Goal: Information Seeking & Learning: Learn about a topic

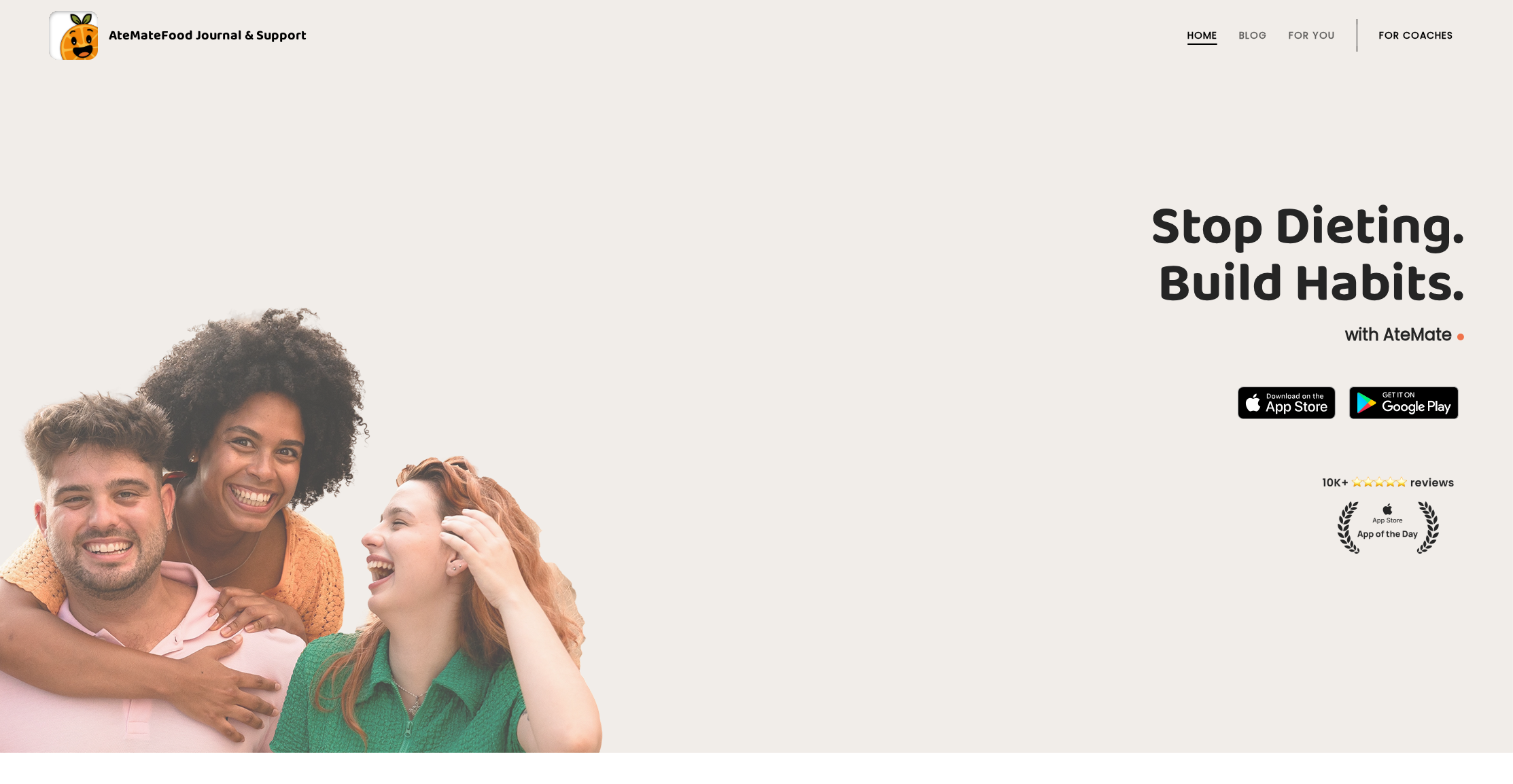
click at [1241, 45] on li "Blog" at bounding box center [1253, 35] width 28 height 33
click at [1241, 38] on link "Blog" at bounding box center [1253, 35] width 28 height 11
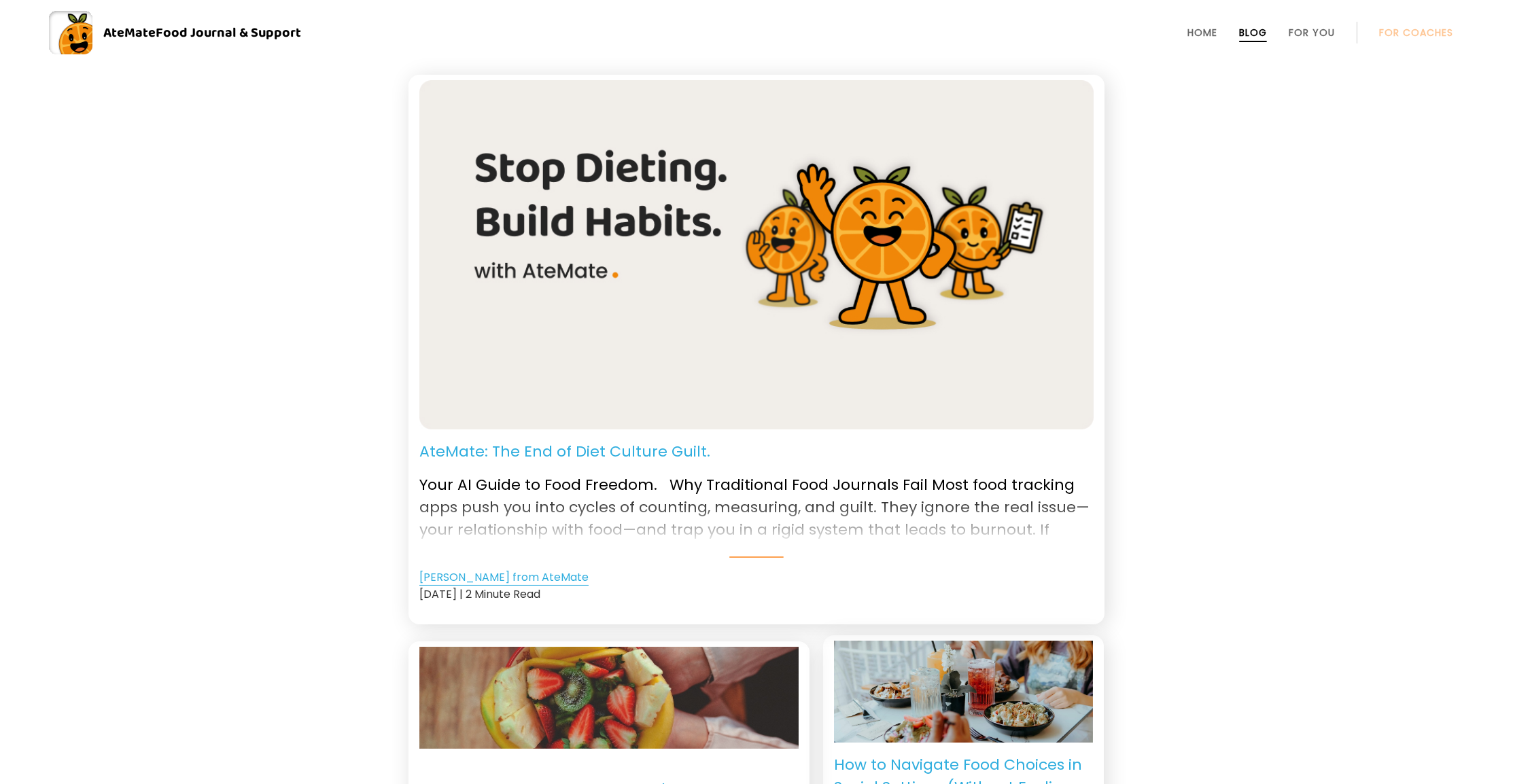
click at [470, 577] on link "[PERSON_NAME] from AteMate" at bounding box center [504, 577] width 170 height 16
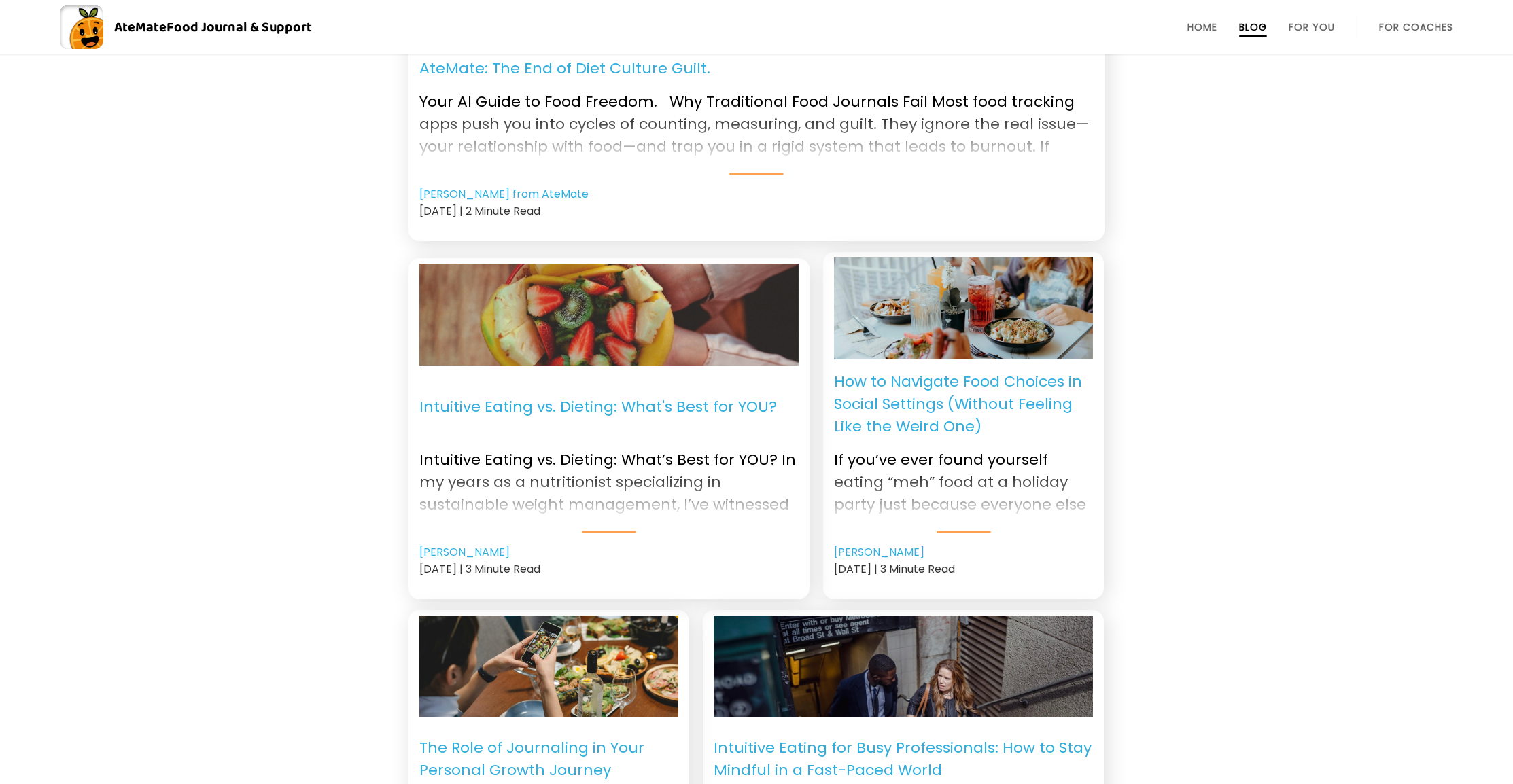
scroll to position [393, 0]
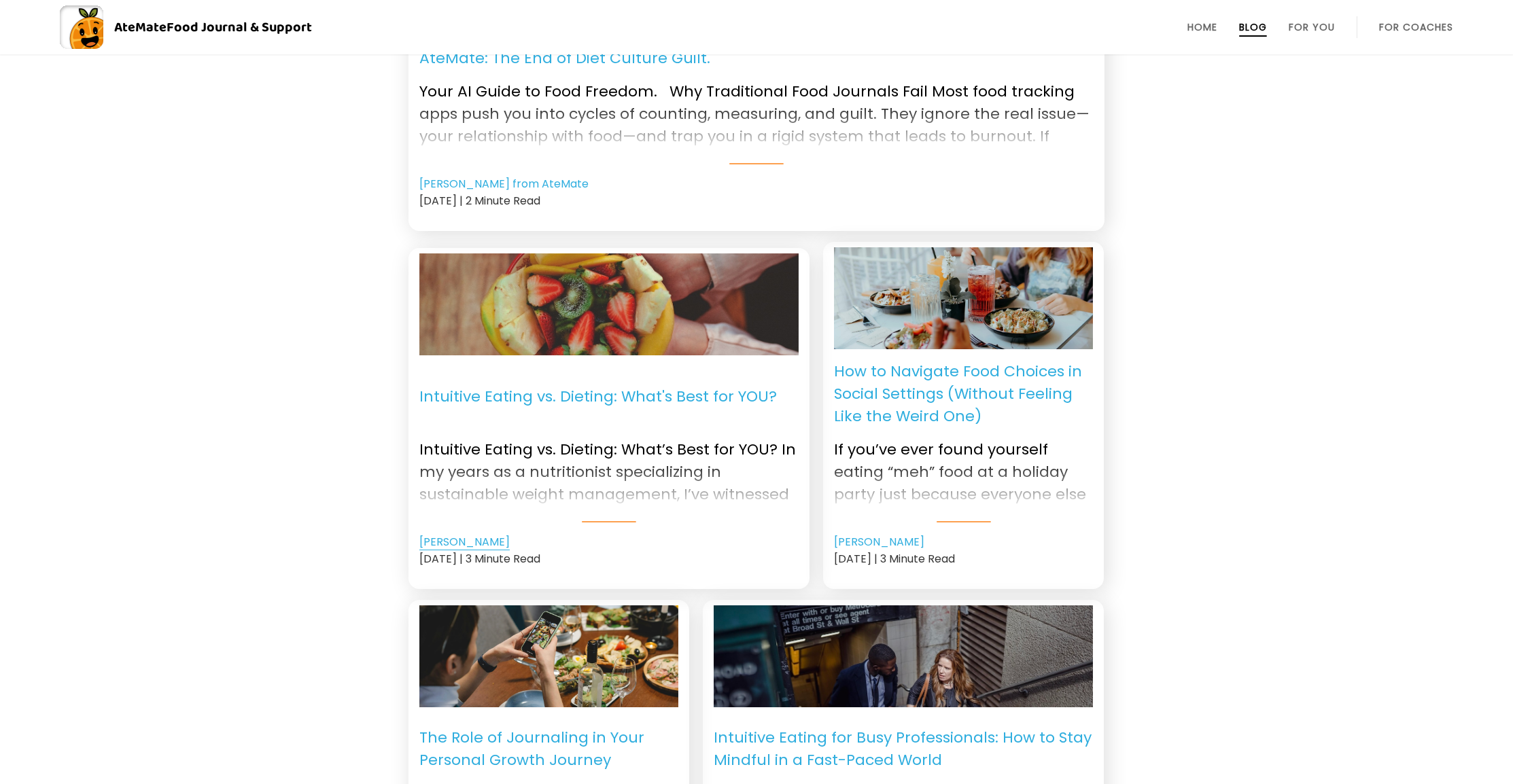
click at [456, 539] on link "[PERSON_NAME]" at bounding box center [465, 542] width 90 height 16
